Goal: Find contact information: Find contact information

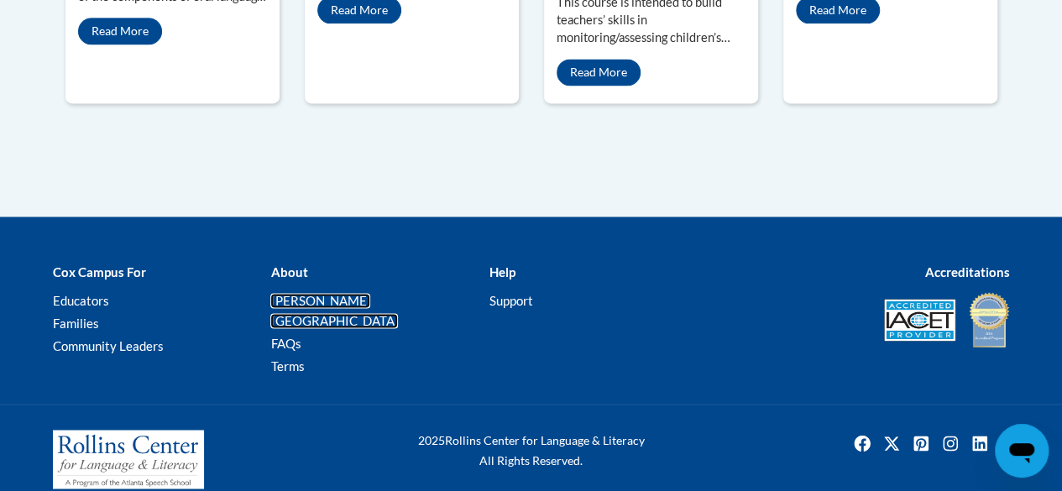
click at [291, 295] on link "[PERSON_NAME][GEOGRAPHIC_DATA]" at bounding box center [334, 310] width 128 height 35
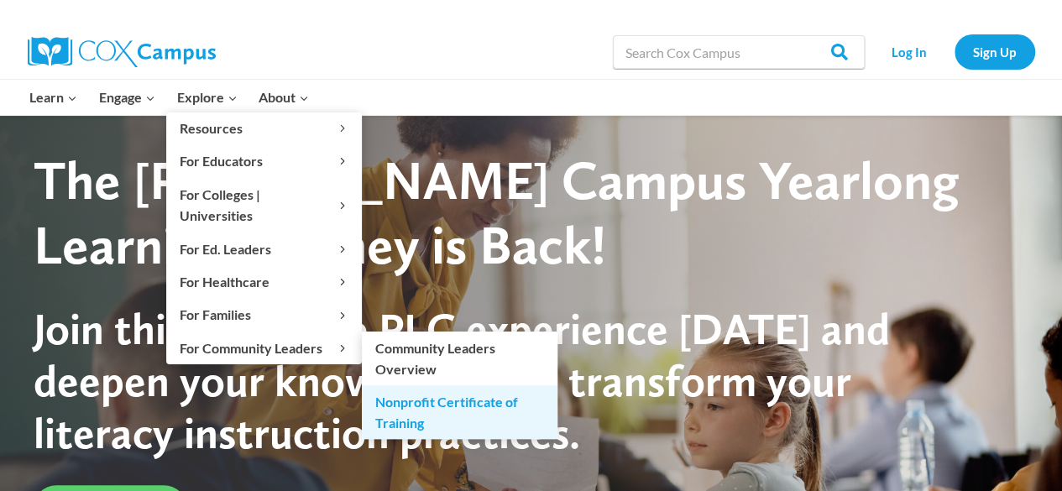
click at [412, 385] on link "Nonprofit Certificate of Training" at bounding box center [460, 412] width 196 height 54
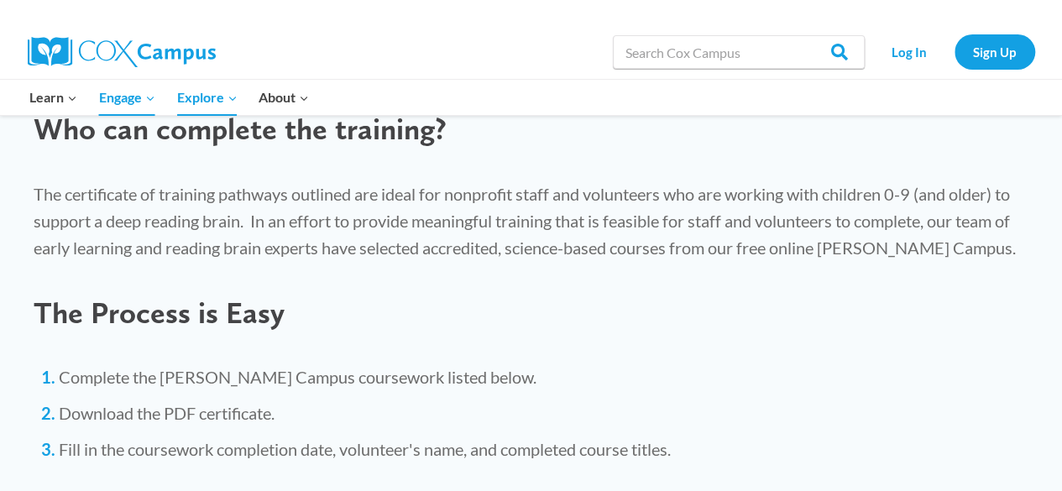
scroll to position [1009, 0]
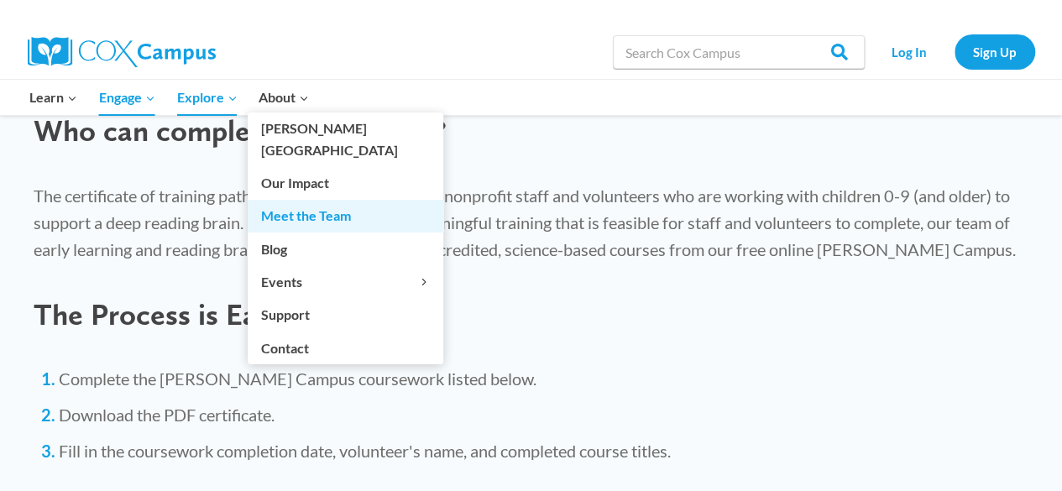
click at [300, 200] on link "Meet the Team" at bounding box center [346, 216] width 196 height 32
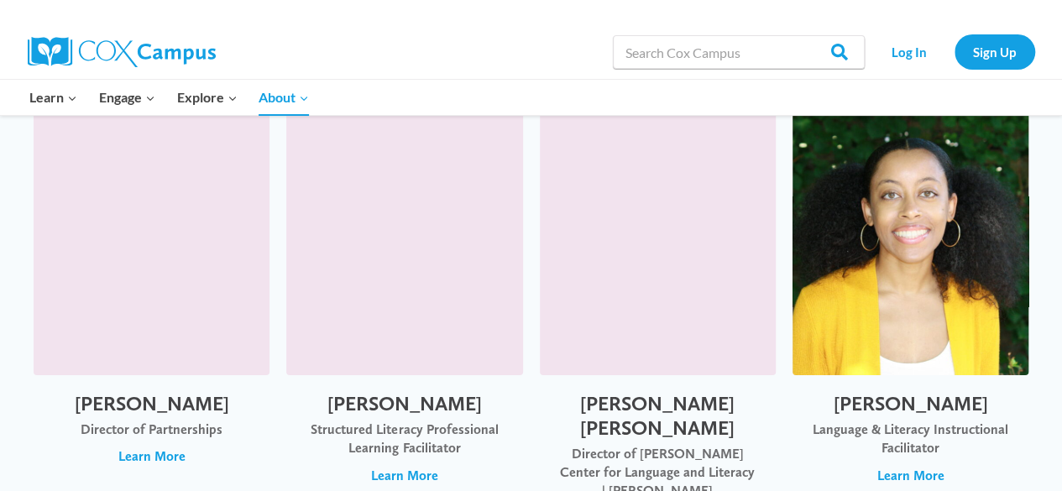
scroll to position [3101, 0]
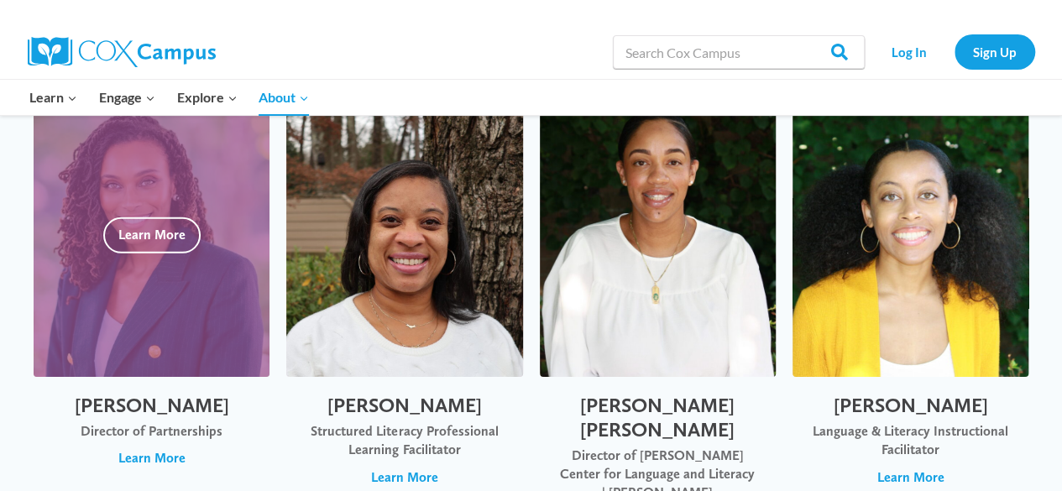
click at [169, 448] on div "Dr. Nadia Jones Director of Partnerships Learn More" at bounding box center [152, 431] width 236 height 108
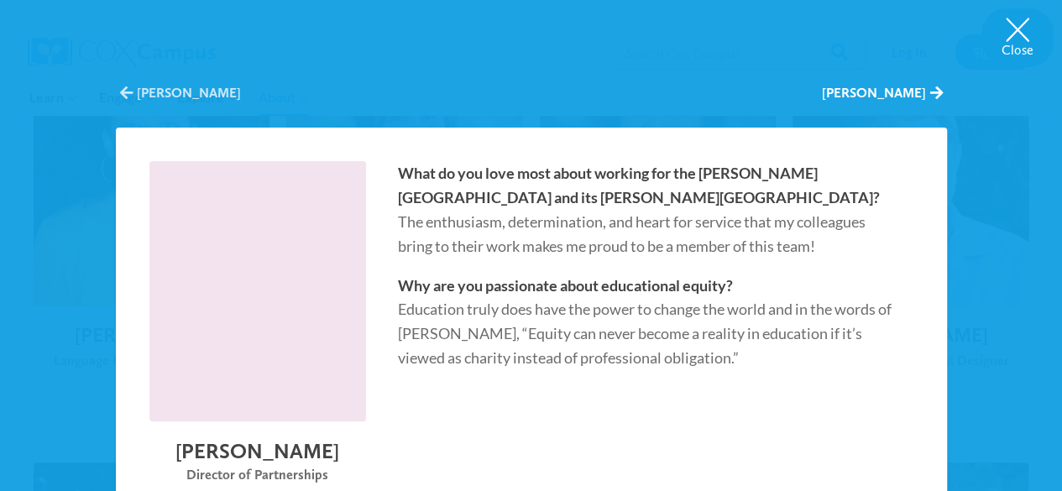
scroll to position [2795, 0]
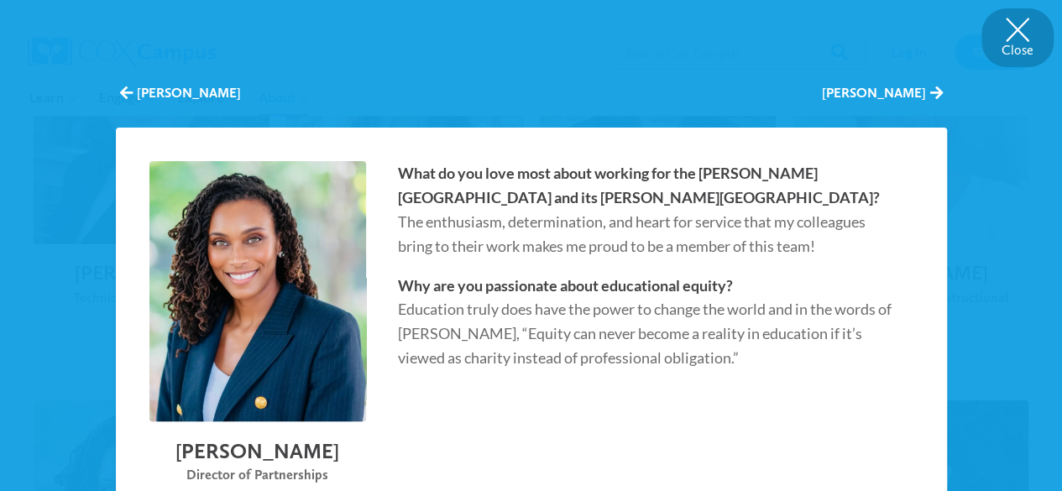
click at [1013, 45] on button "Close" at bounding box center [1018, 37] width 72 height 59
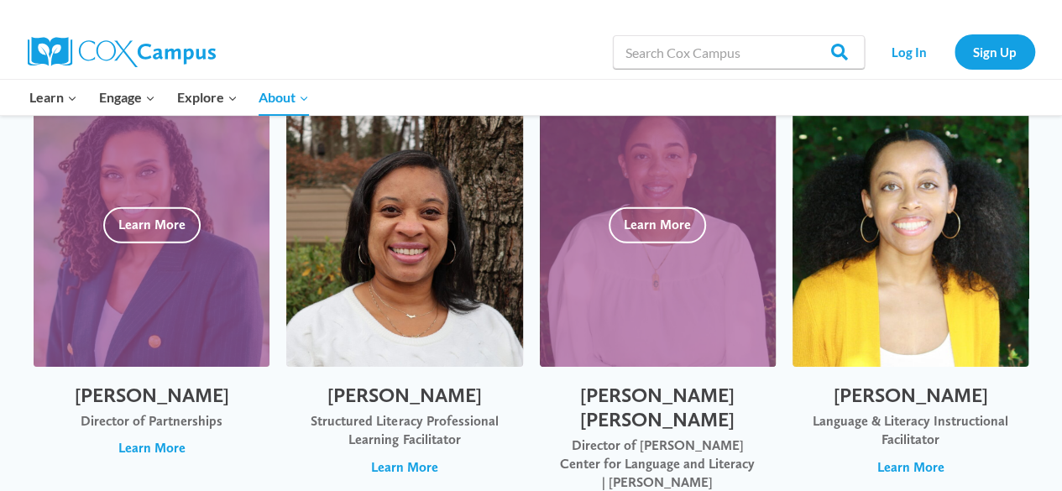
scroll to position [3113, 0]
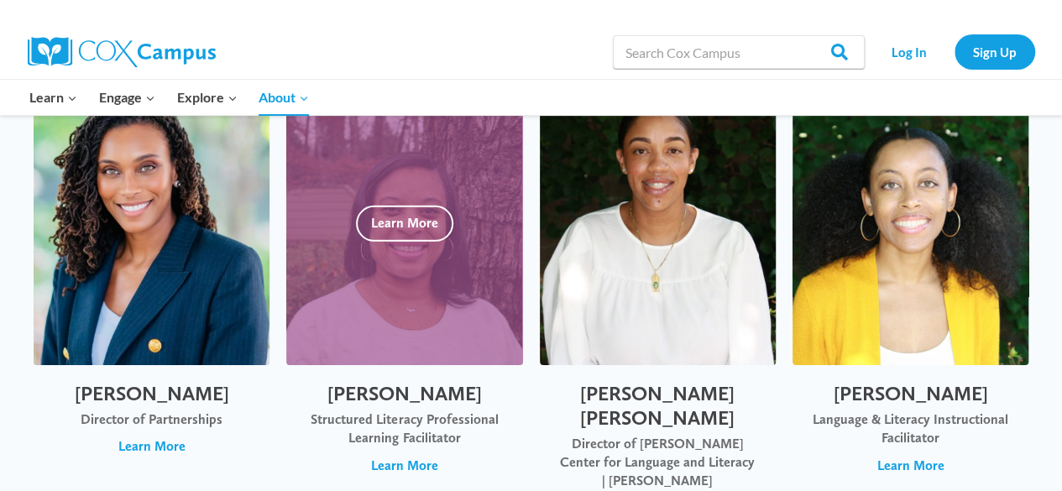
click at [522, 380] on div "Christine Kellum Structured Literacy Professional Learning Facilitator Learn Mo…" at bounding box center [404, 428] width 236 height 127
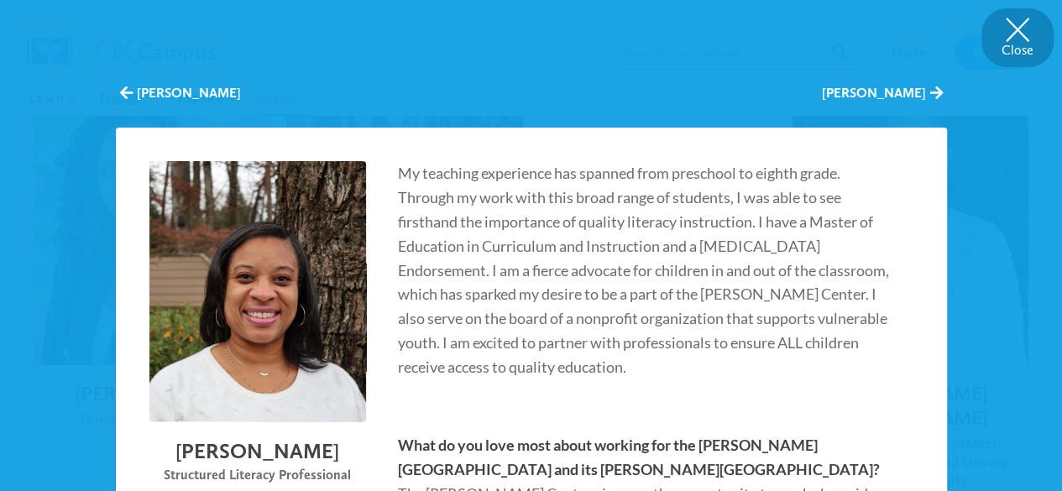
click at [1002, 42] on button "Close" at bounding box center [1018, 37] width 72 height 59
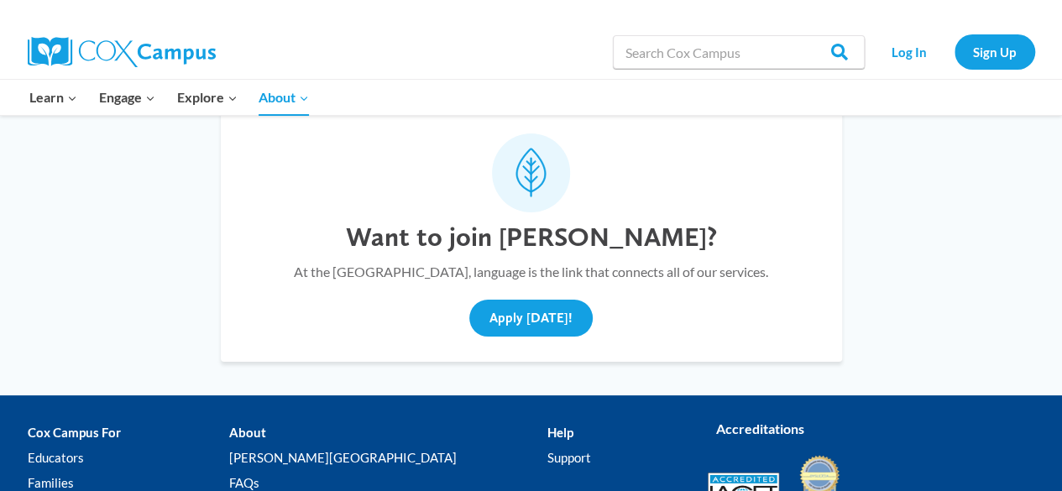
scroll to position [6285, 0]
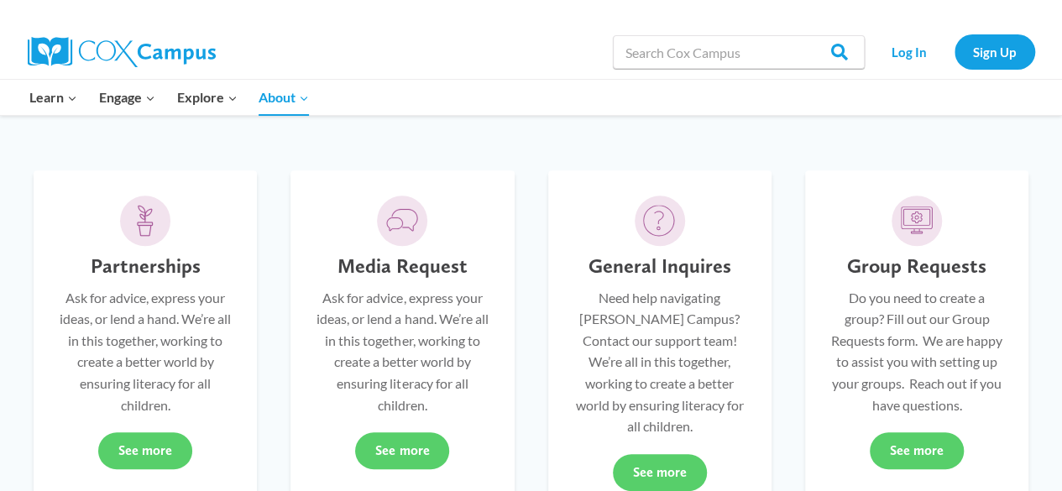
scroll to position [477, 0]
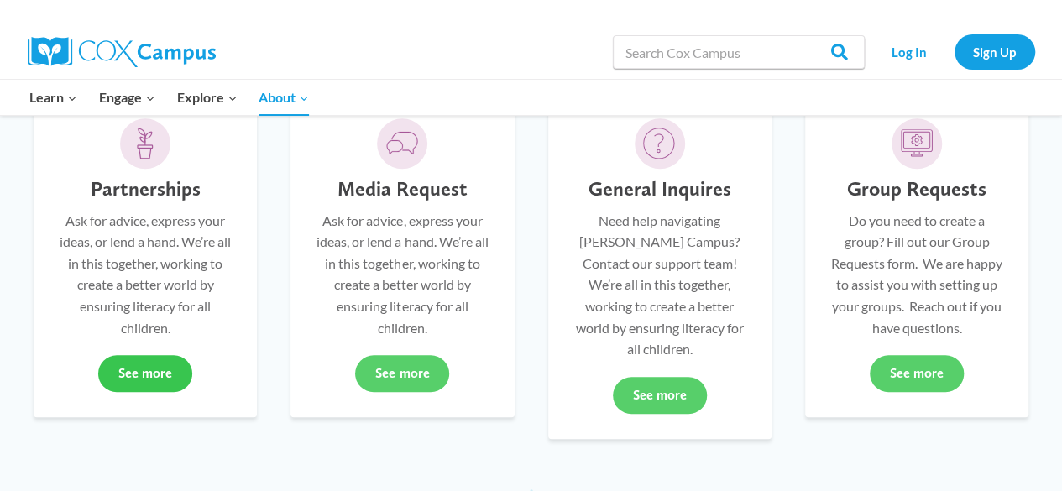
click at [176, 388] on link "See more" at bounding box center [145, 373] width 94 height 37
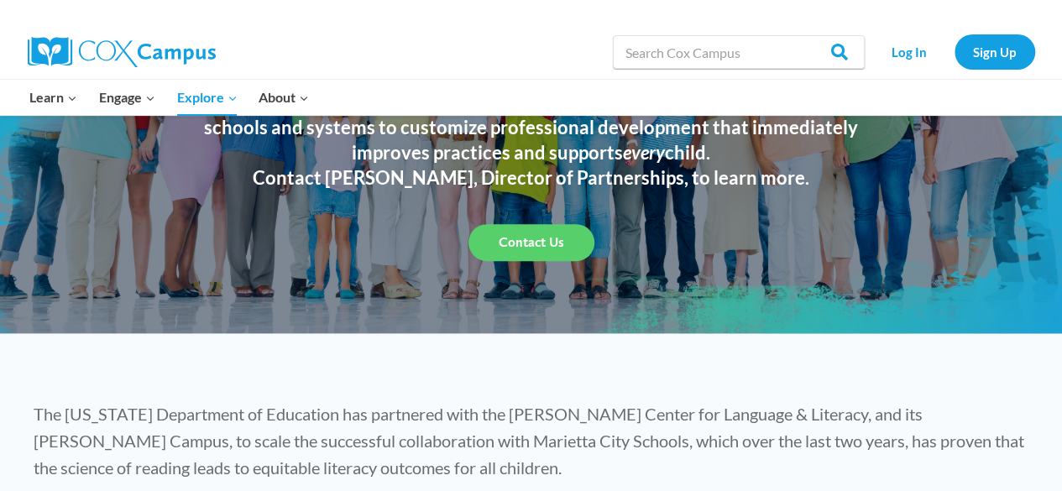
scroll to position [123, 0]
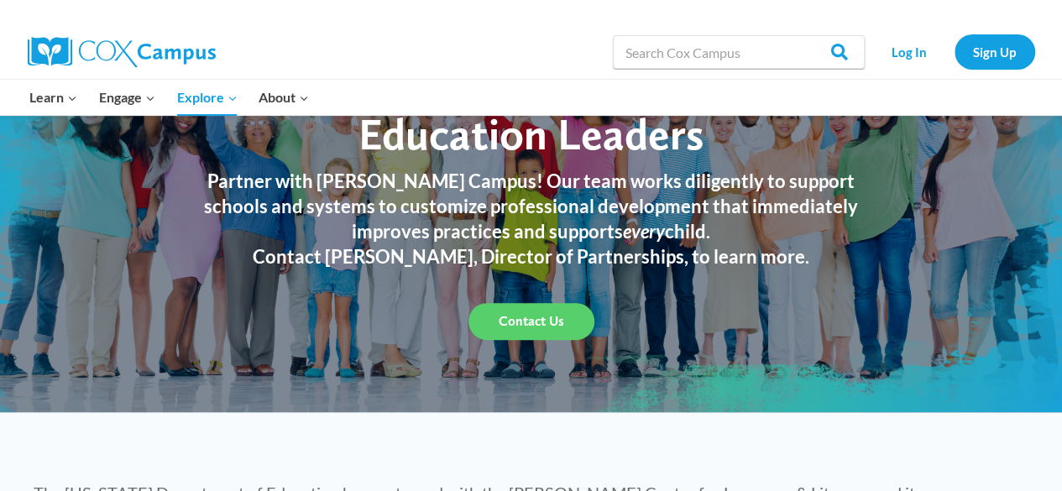
click at [516, 330] on link "Contact Us" at bounding box center [532, 321] width 126 height 37
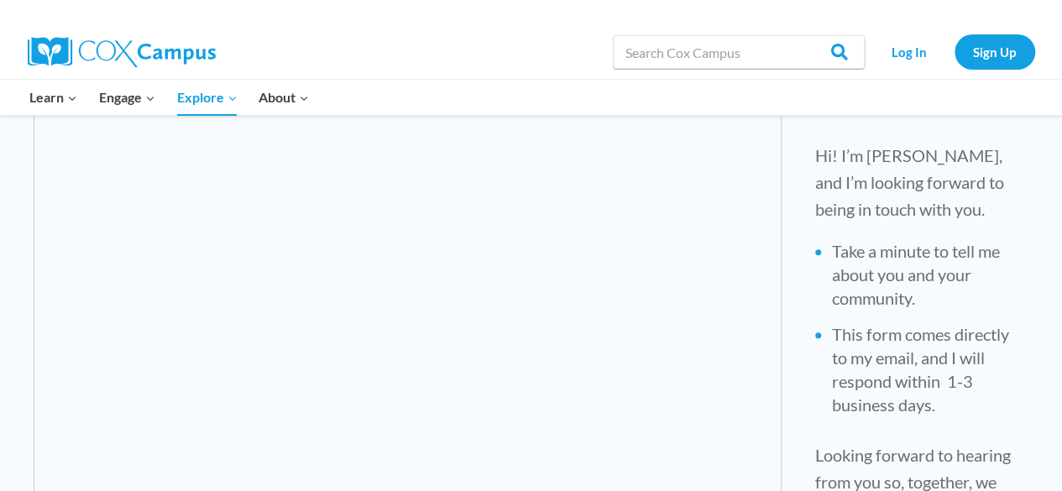
scroll to position [631, 0]
